Goal: Transaction & Acquisition: Book appointment/travel/reservation

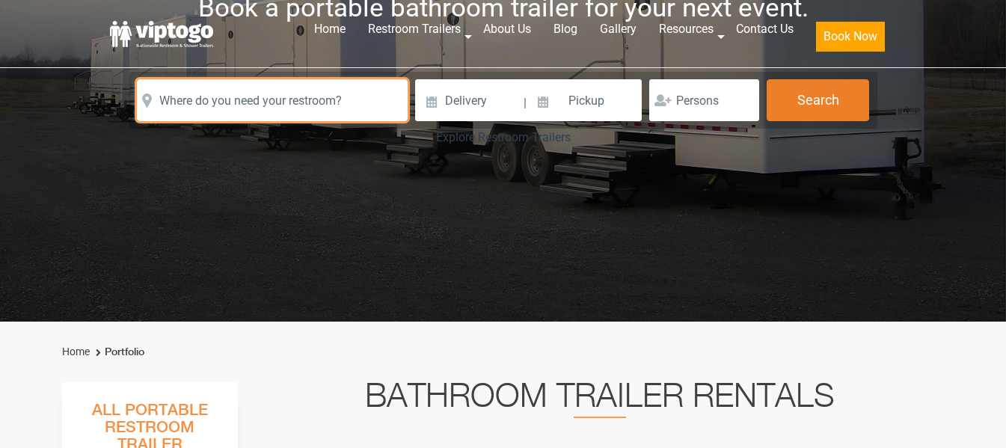
click at [314, 121] on input "text" at bounding box center [272, 100] width 271 height 42
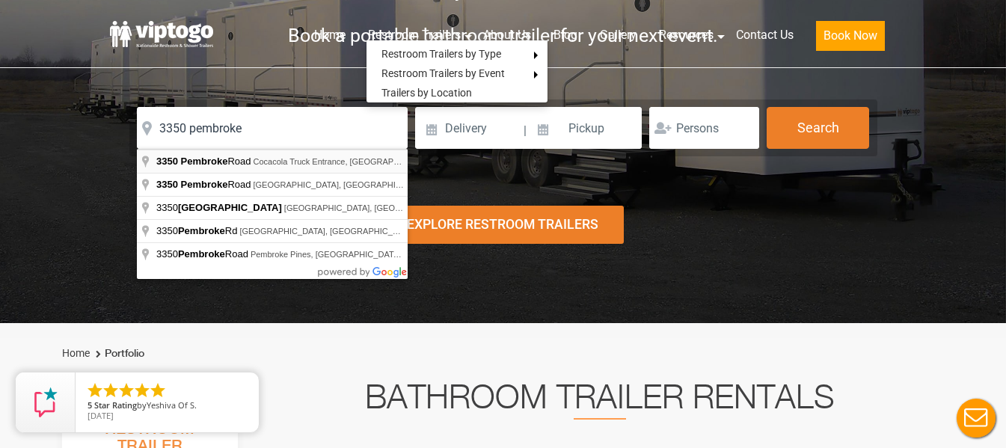
type input "Cocacola Truck Entrance, [STREET_ADDRESS]"
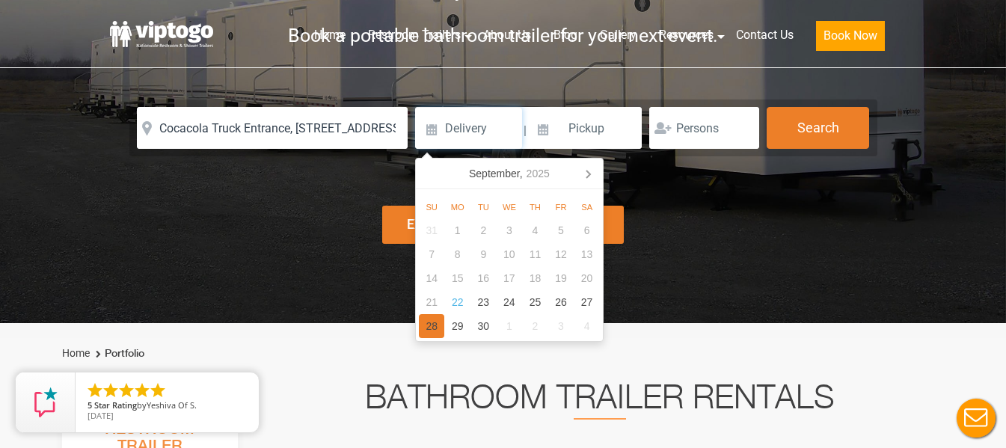
click at [432, 325] on div "28" at bounding box center [432, 326] width 26 height 24
type input "[DATE]"
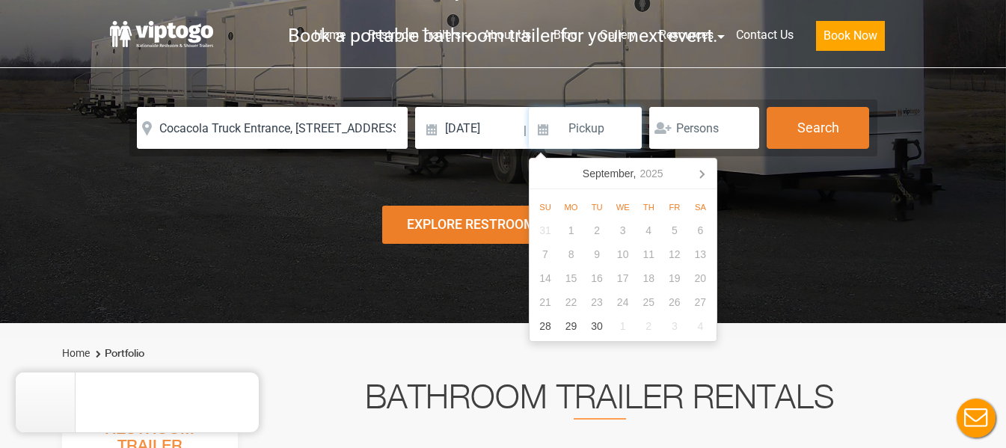
click at [579, 129] on input at bounding box center [586, 128] width 114 height 42
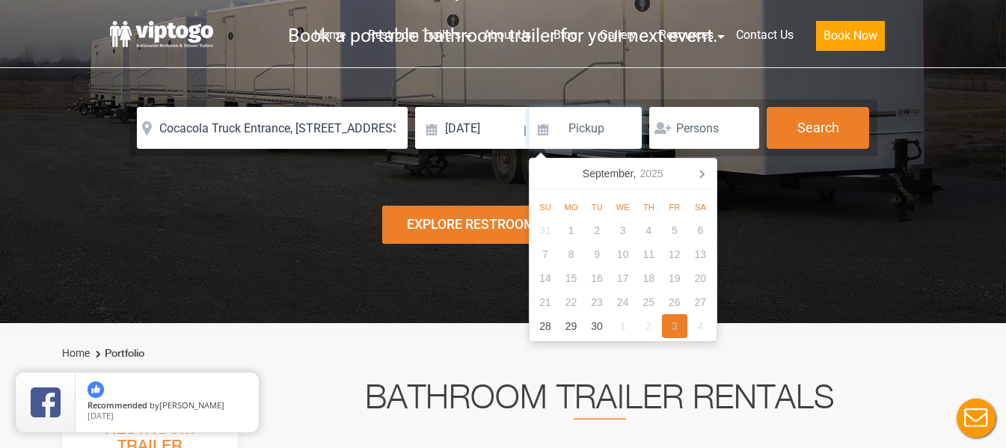
click at [672, 327] on div "3" at bounding box center [675, 326] width 26 height 24
type input "[DATE]"
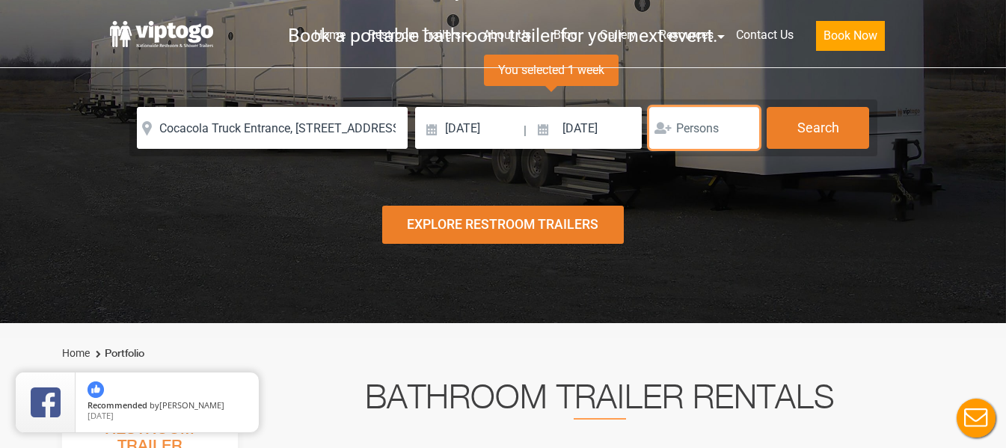
click at [708, 130] on input "number" at bounding box center [704, 128] width 110 height 42
type input "2"
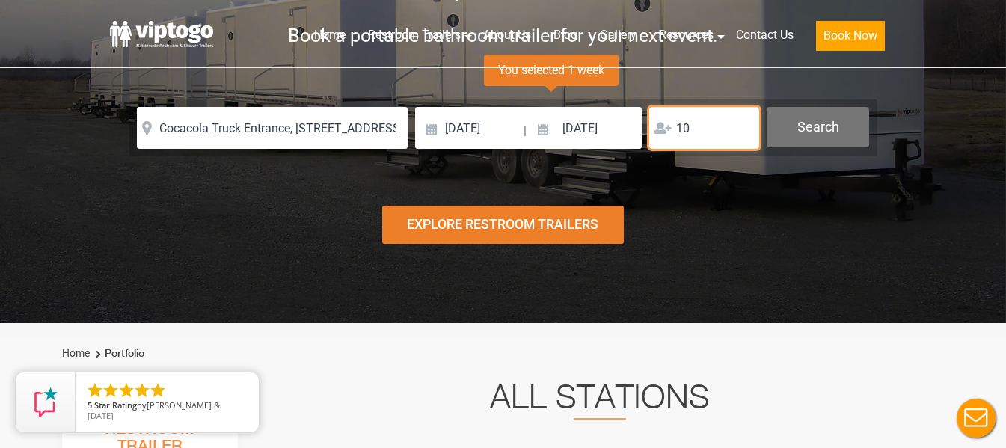
type input "10"
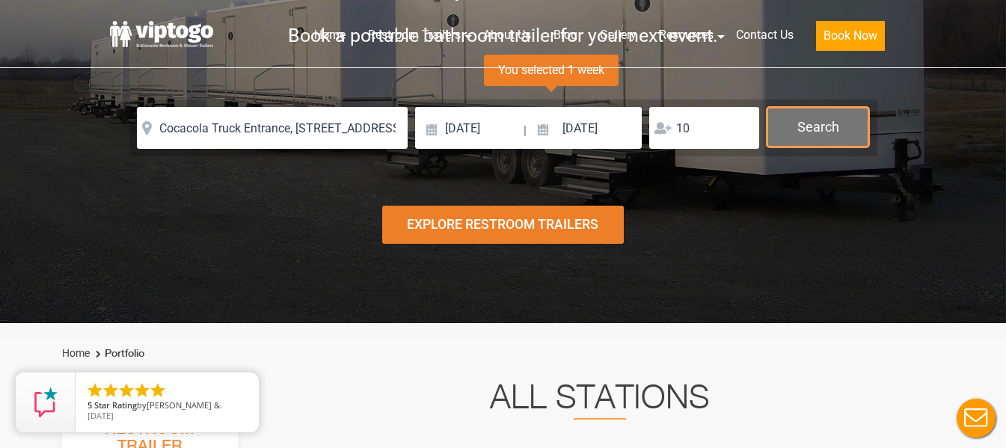
click at [805, 118] on button "Search" at bounding box center [817, 127] width 102 height 40
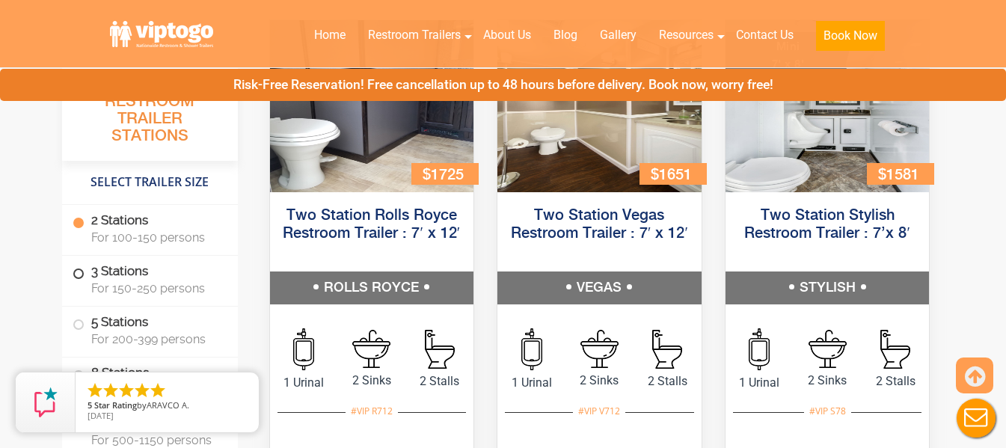
scroll to position [830, 0]
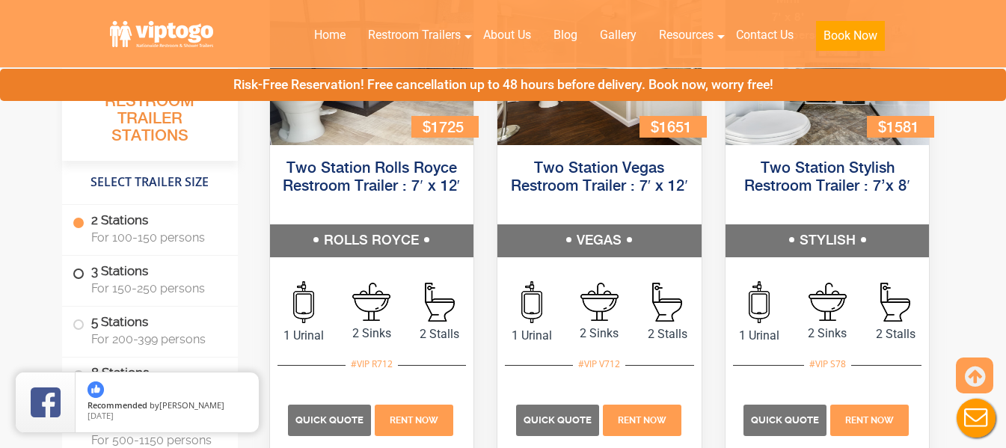
click at [85, 281] on label "3 Stations For 150-250 persons" at bounding box center [150, 279] width 155 height 46
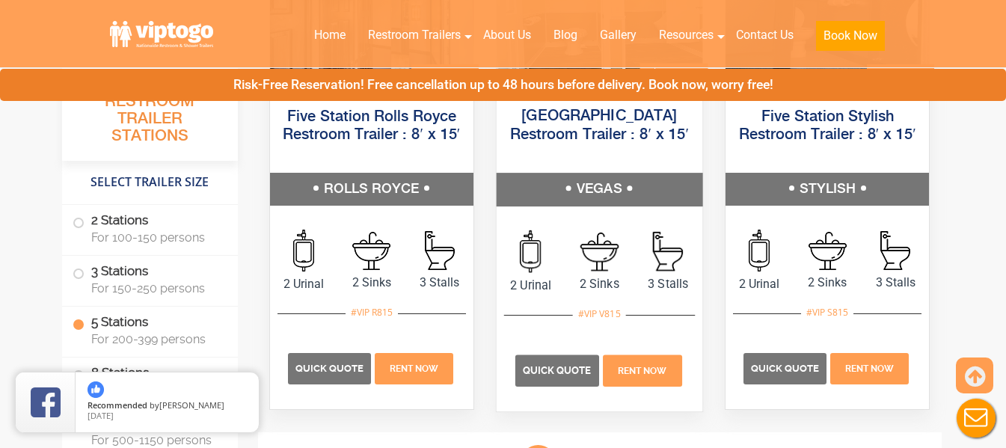
scroll to position [2469, 0]
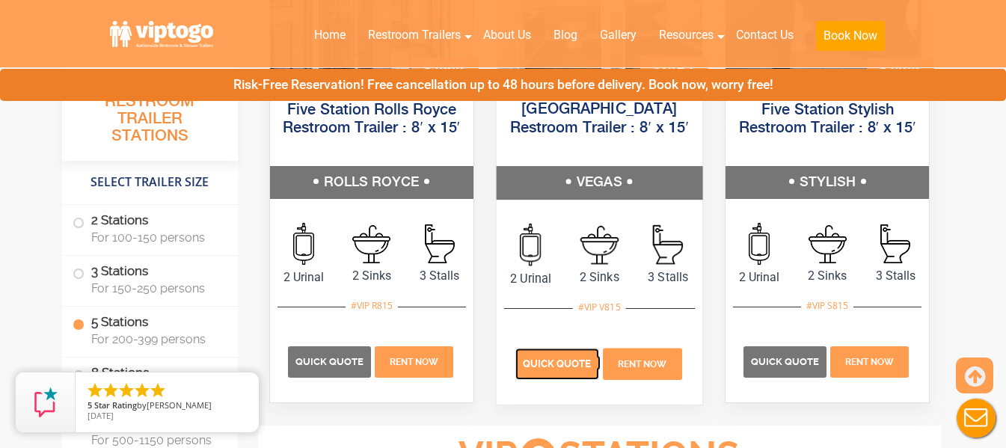
click at [581, 364] on span "Quick Quote" at bounding box center [557, 363] width 69 height 11
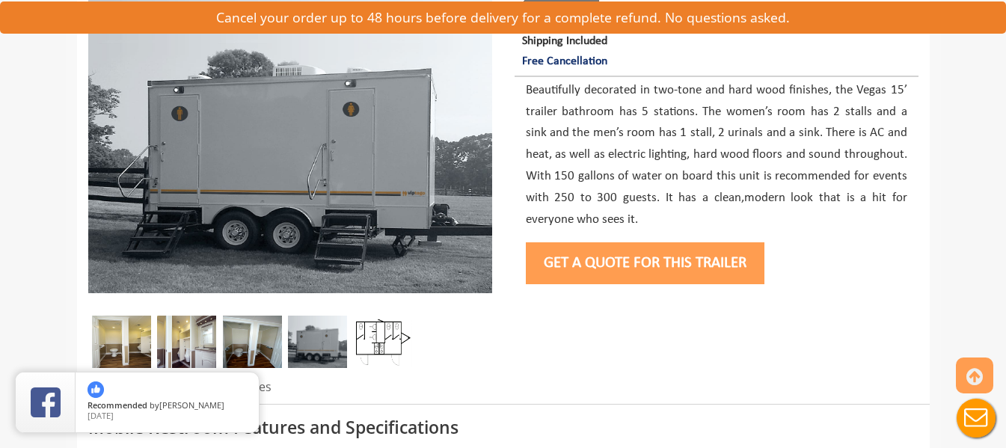
scroll to position [299, 0]
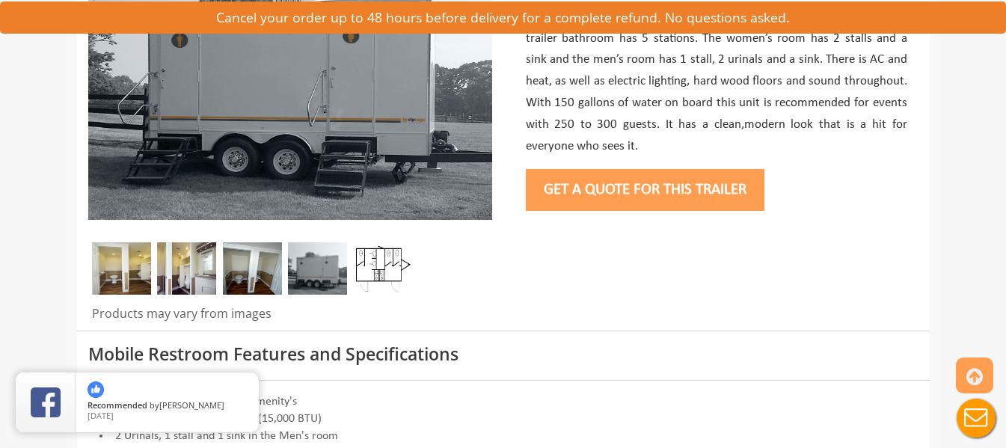
click at [385, 265] on img at bounding box center [382, 268] width 59 height 52
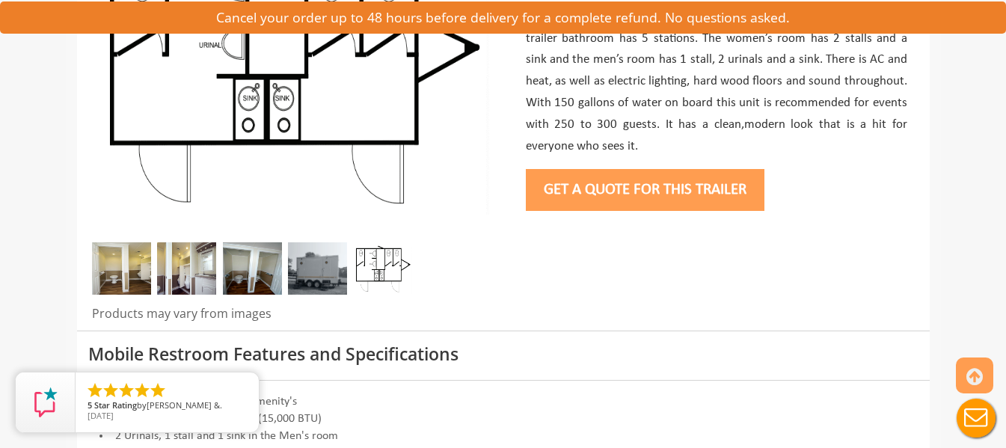
click at [330, 272] on img at bounding box center [317, 268] width 59 height 52
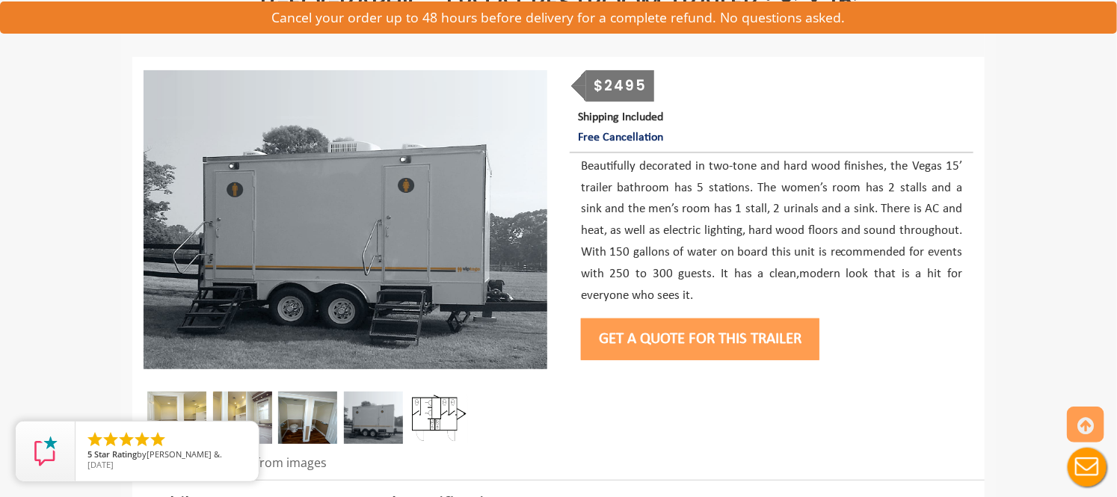
scroll to position [66, 0]
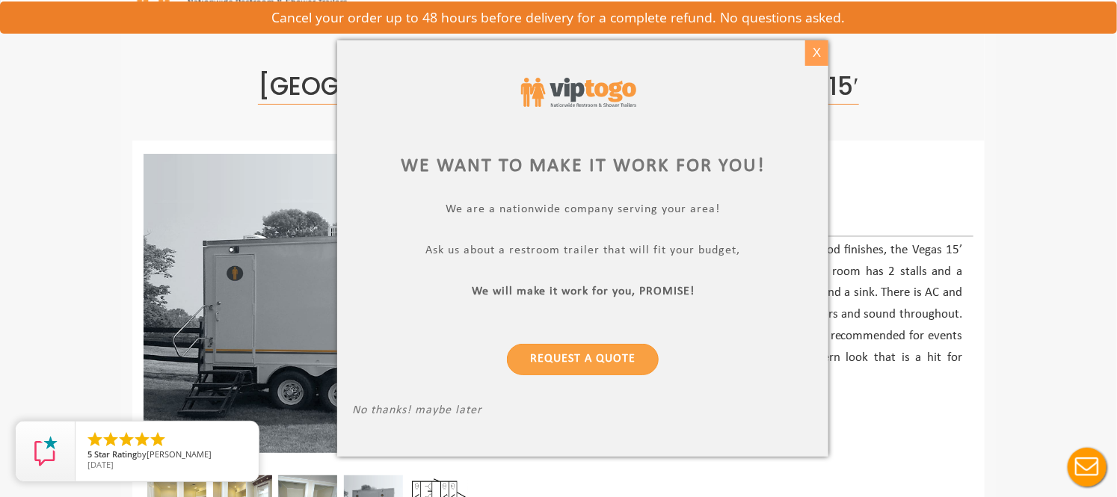
click at [817, 60] on div "X" at bounding box center [816, 52] width 23 height 25
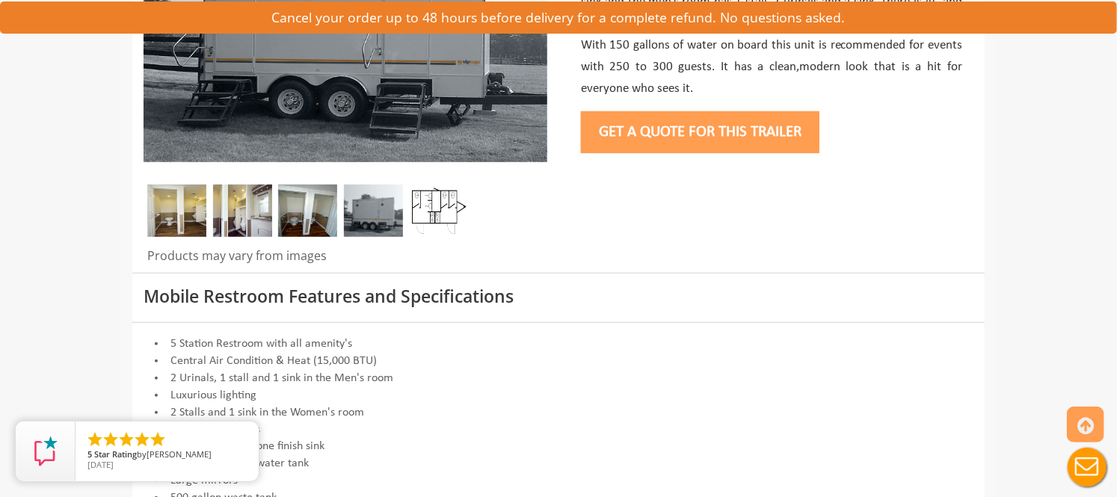
scroll to position [399, 0]
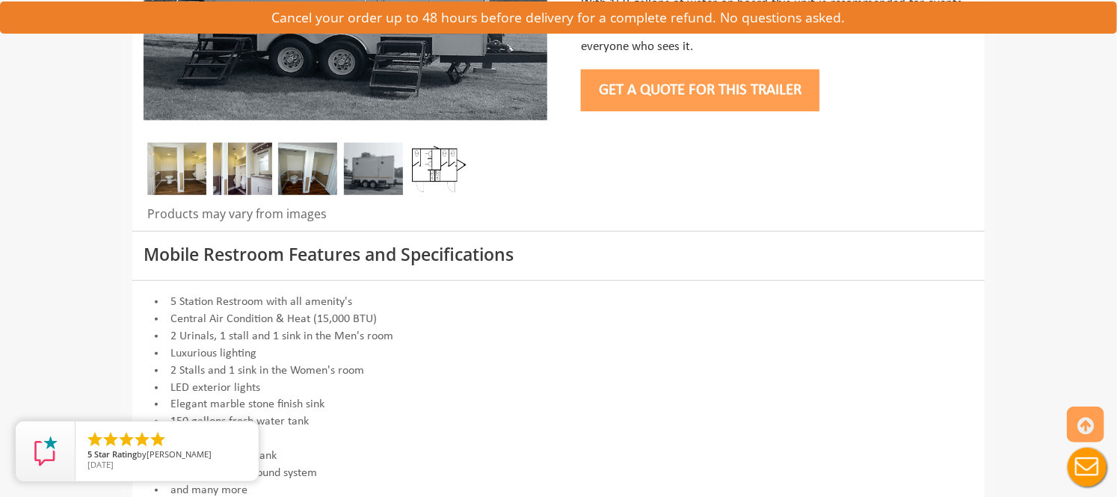
click at [183, 167] on img at bounding box center [176, 169] width 59 height 52
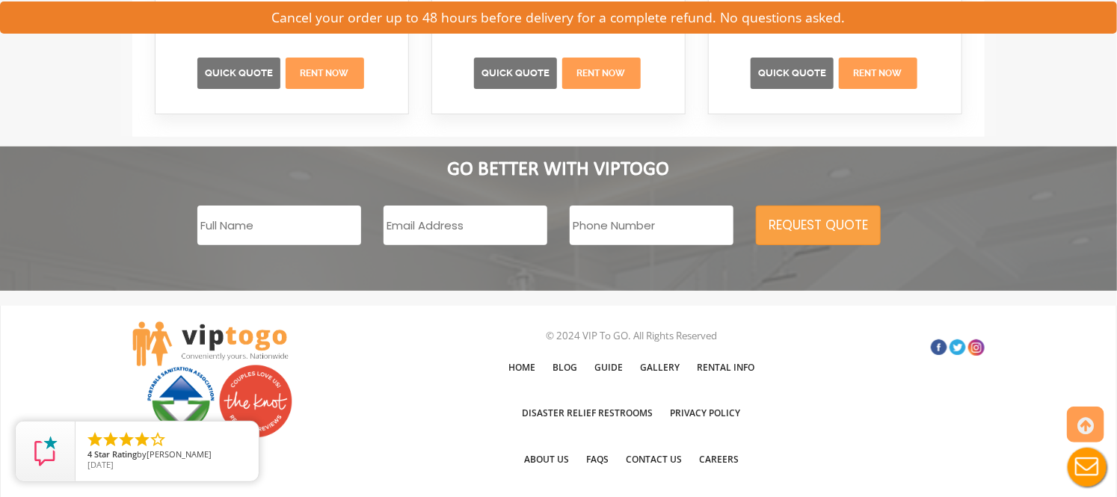
scroll to position [2641, 0]
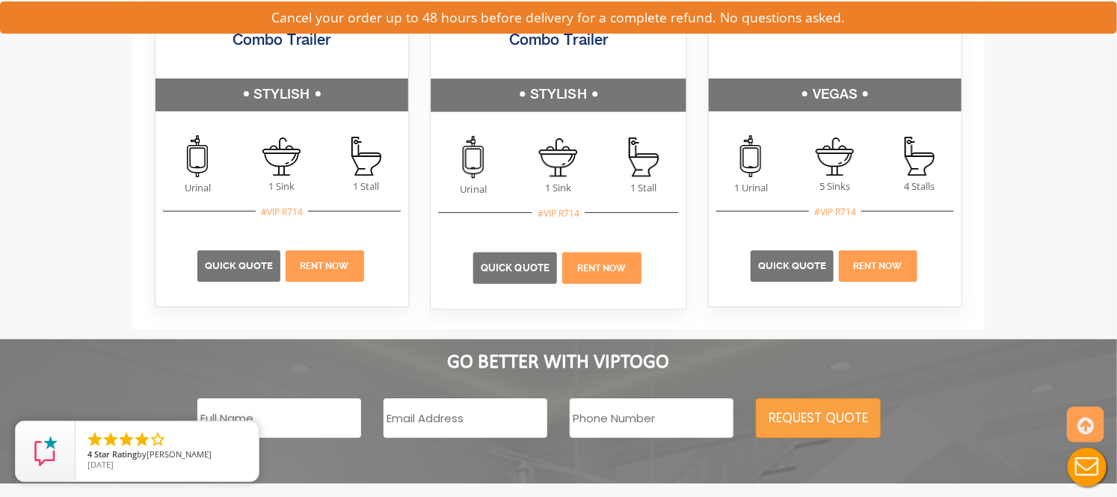
drag, startPoint x: 457, startPoint y: 397, endPoint x: 498, endPoint y: 379, distance: 44.9
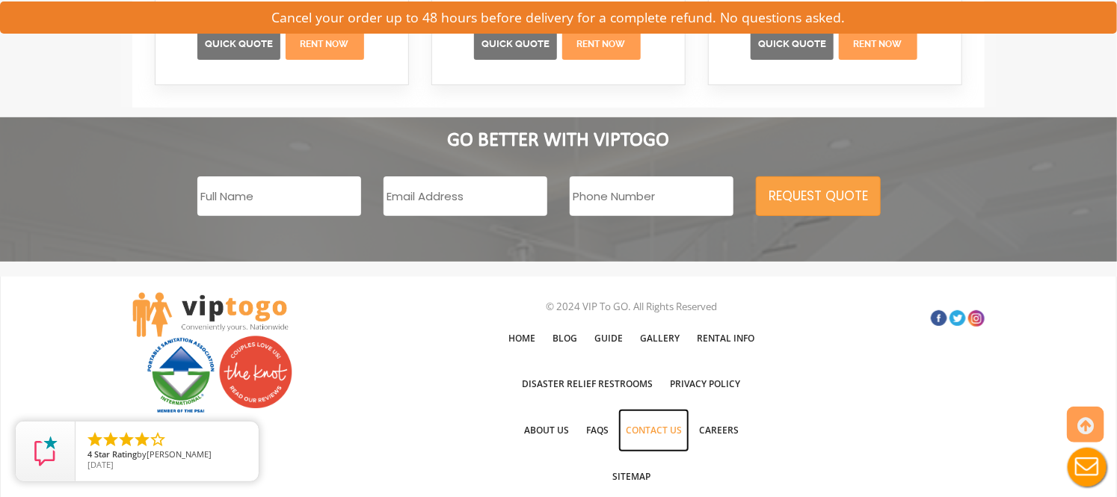
click at [657, 428] on link "Contact Us" at bounding box center [653, 430] width 71 height 43
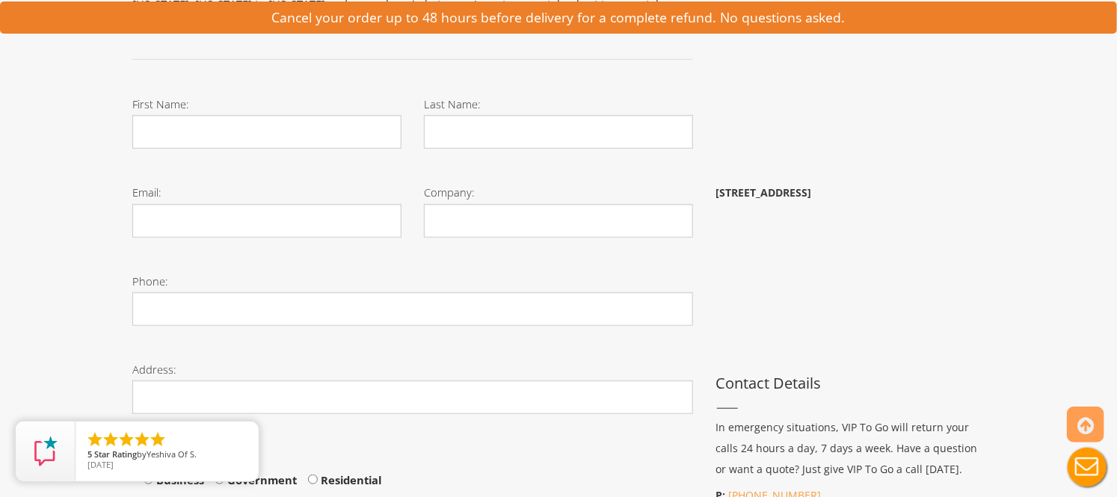
scroll to position [332, 0]
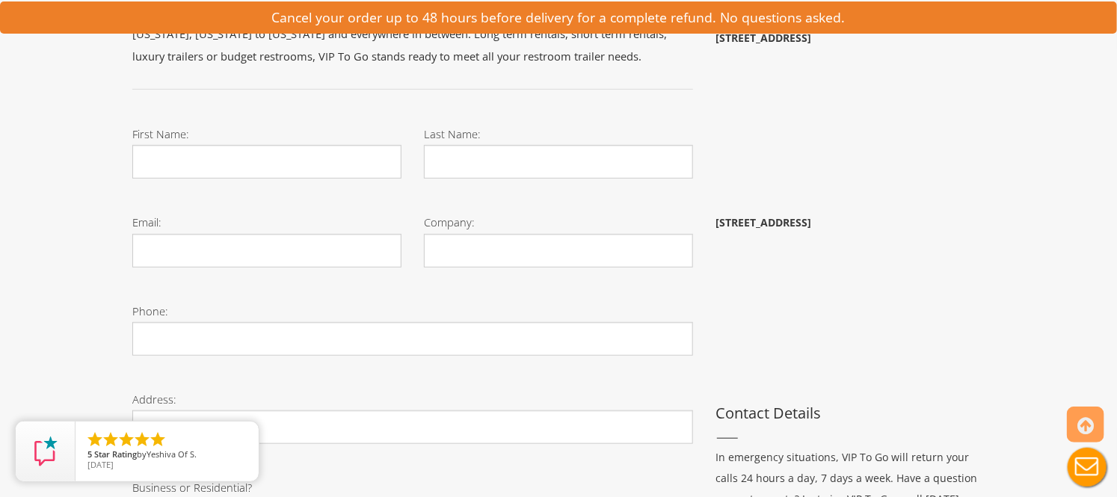
click at [811, 220] on b "[STREET_ADDRESS]" at bounding box center [764, 222] width 96 height 14
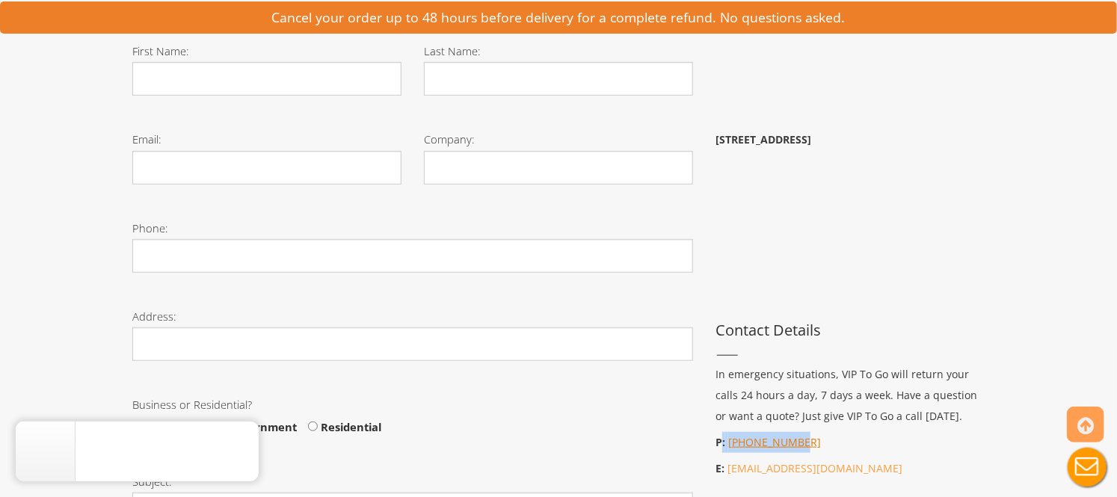
drag, startPoint x: 723, startPoint y: 443, endPoint x: 791, endPoint y: 446, distance: 68.2
click at [791, 446] on p "P: 866-808-5220" at bounding box center [850, 442] width 269 height 21
click at [722, 443] on b "P:" at bounding box center [721, 442] width 10 height 14
drag, startPoint x: 726, startPoint y: 444, endPoint x: 805, endPoint y: 381, distance: 101.1
click at [815, 443] on p "P: 866-808-5220" at bounding box center [850, 442] width 269 height 21
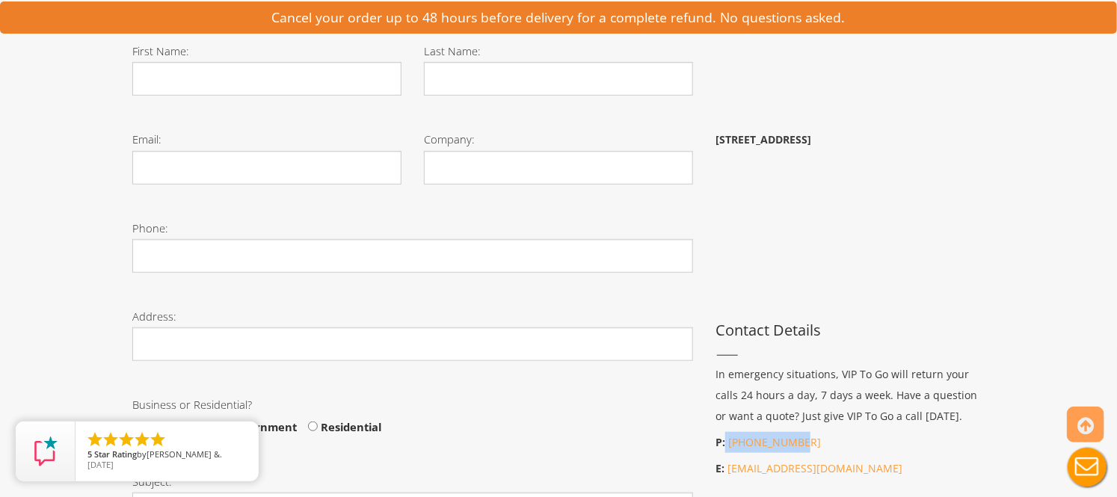
copy p "866-808-5220"
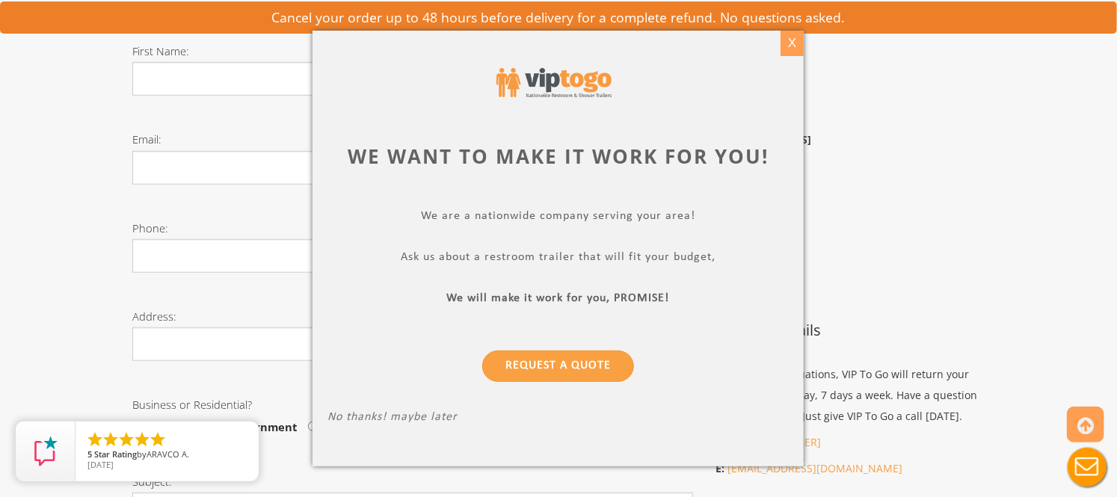
click at [796, 36] on div "X" at bounding box center [792, 43] width 23 height 25
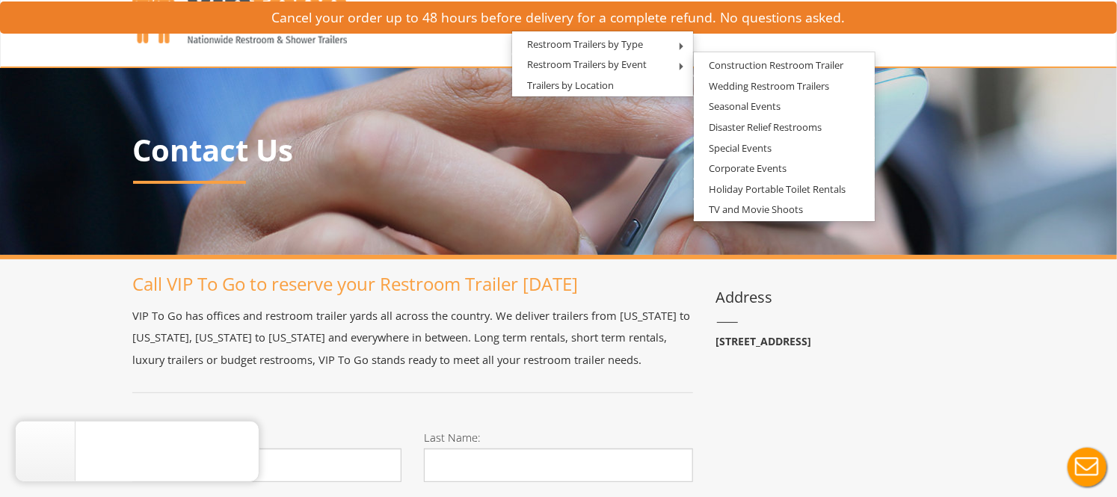
scroll to position [0, 0]
